Goal: Register for event/course

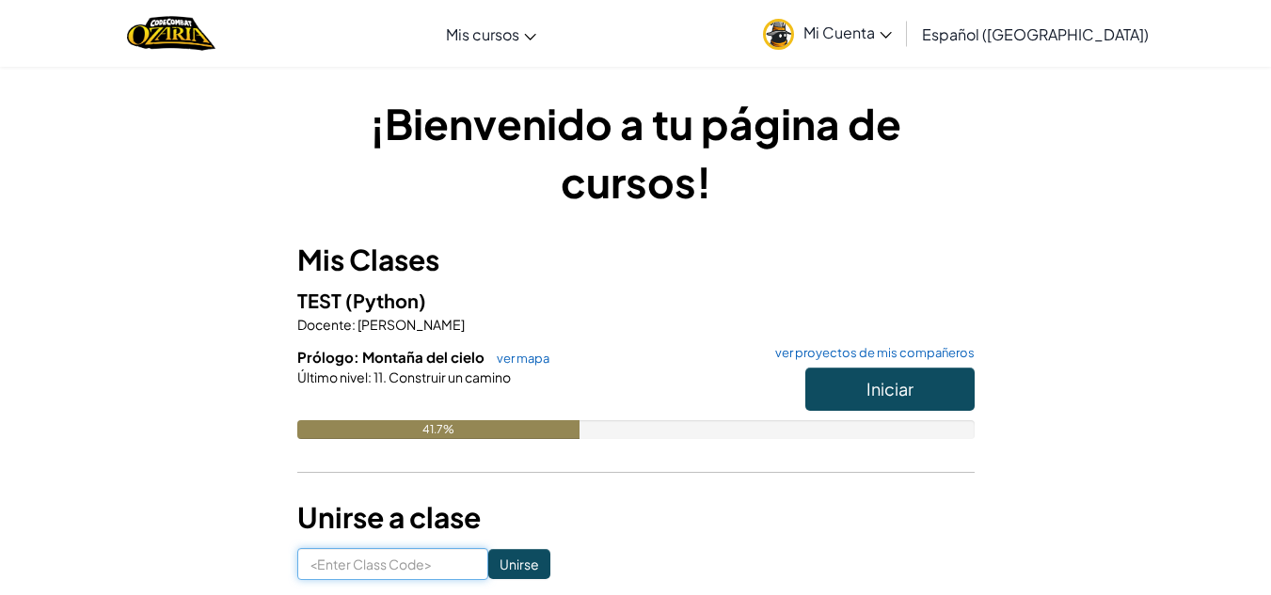
click at [400, 573] on input at bounding box center [392, 564] width 191 height 32
type input "ShakeSinkPaint"
click at [488, 556] on input "Unirse" at bounding box center [519, 564] width 62 height 30
click at [484, 527] on h3 "Unirse a clase" at bounding box center [635, 518] width 677 height 42
click at [489, 557] on input "Unirse" at bounding box center [519, 564] width 62 height 30
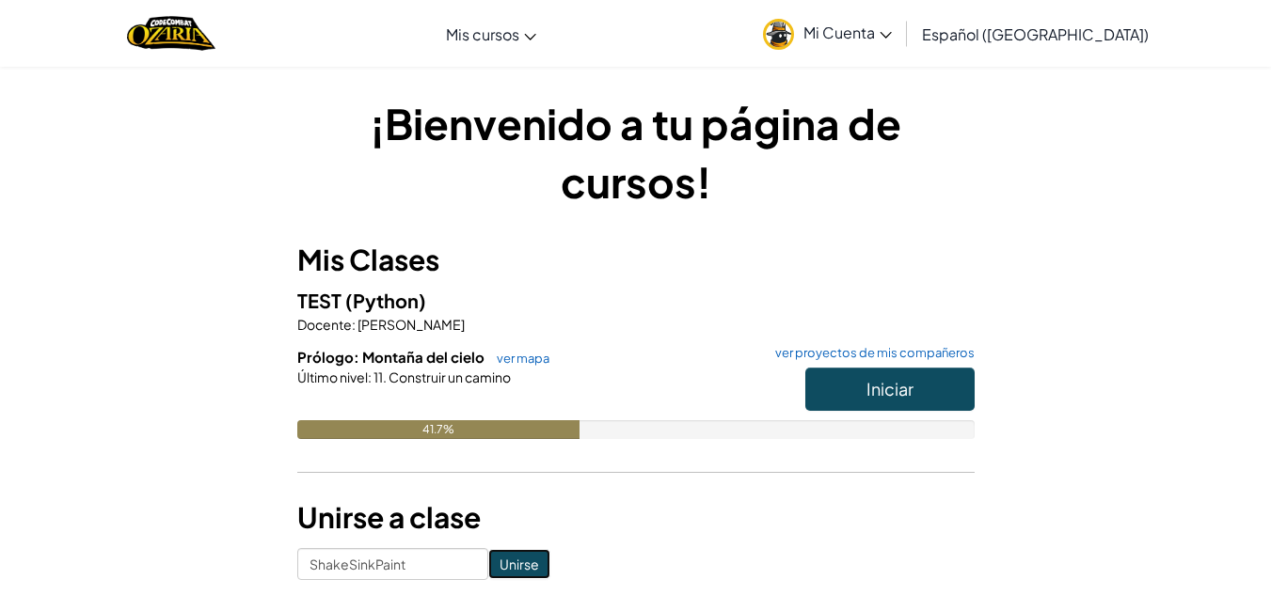
click at [489, 557] on input "Unirse" at bounding box center [519, 564] width 62 height 30
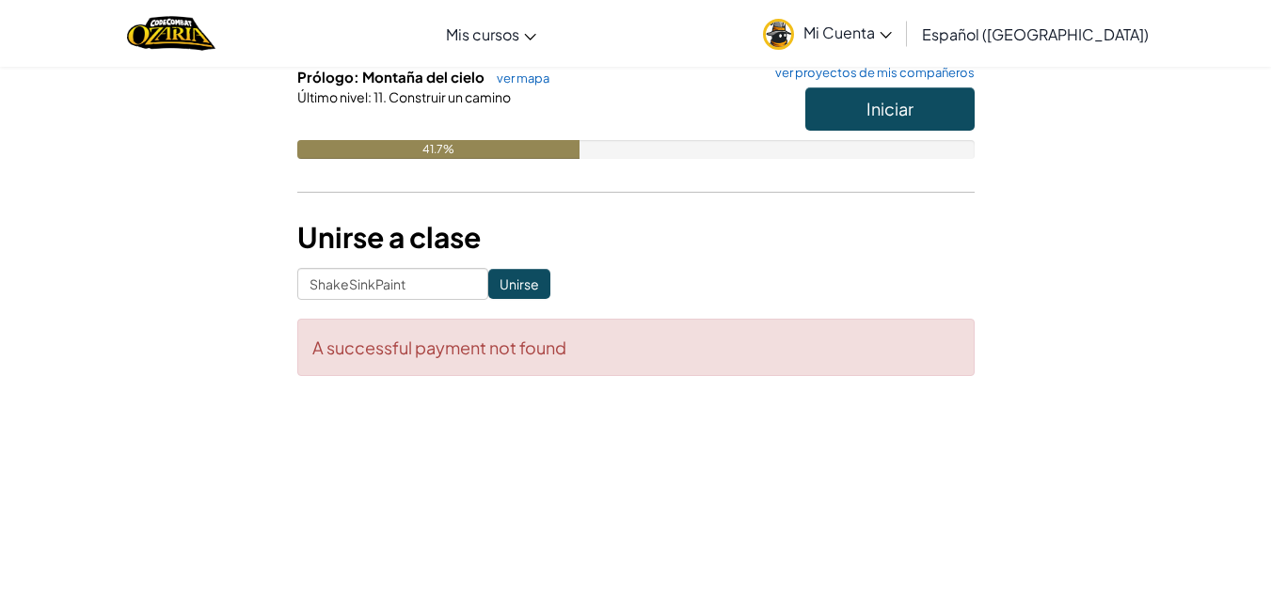
scroll to position [257, 0]
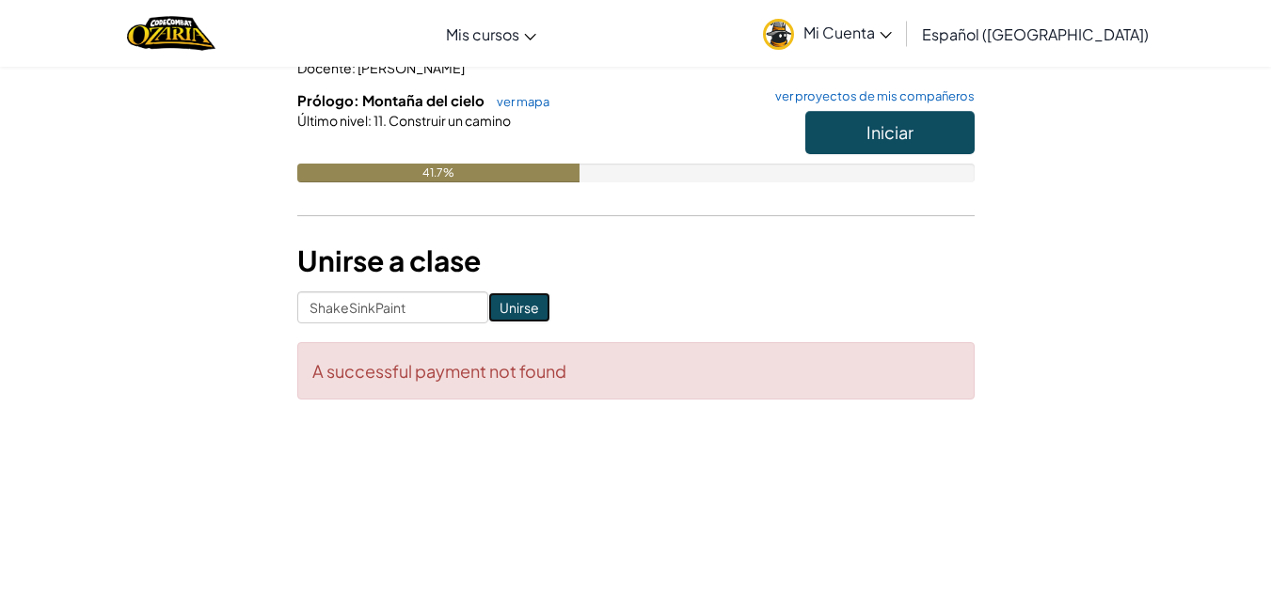
click at [512, 307] on input "Unirse" at bounding box center [519, 307] width 62 height 30
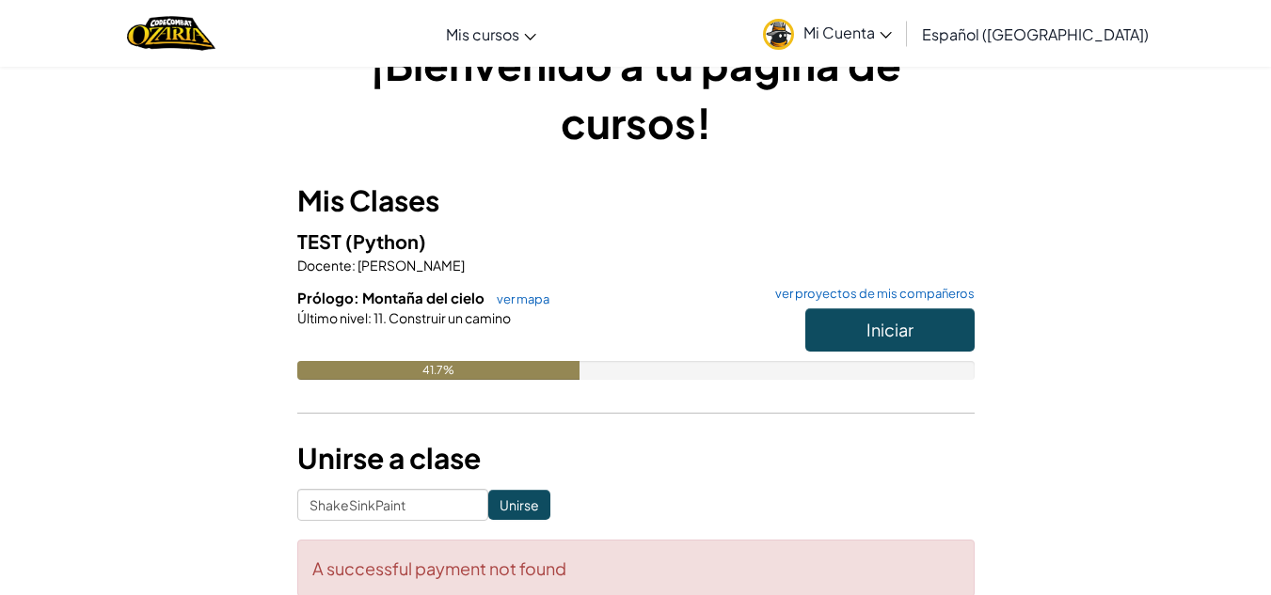
scroll to position [0, 0]
